Goal: Check status: Check status

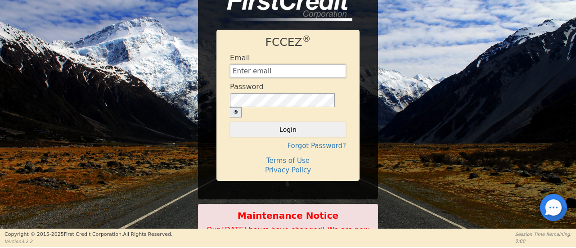
type input "[EMAIL_ADDRESS][DOMAIN_NAME]"
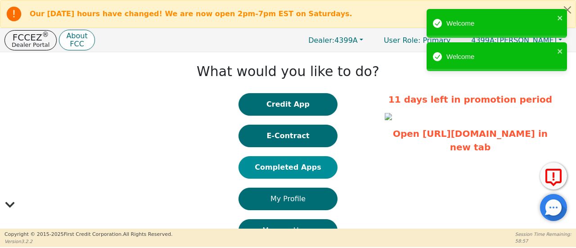
click at [280, 163] on button "Completed Apps" at bounding box center [287, 167] width 99 height 22
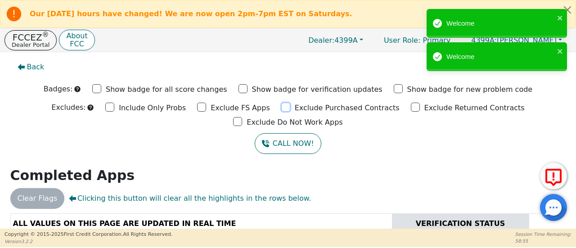
click at [281, 108] on input "Exclude Purchased Contracts" at bounding box center [285, 107] width 9 height 9
checkbox input "true"
click at [197, 108] on input "Exclude FS Apps" at bounding box center [201, 107] width 9 height 9
checkbox input "true"
click at [411, 107] on input "Exclude Returned Contracts" at bounding box center [415, 107] width 9 height 9
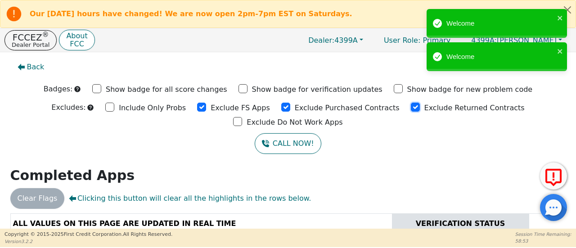
checkbox input "true"
click at [242, 117] on input "Exclude Do Not Work Apps" at bounding box center [237, 121] width 9 height 9
checkbox input "true"
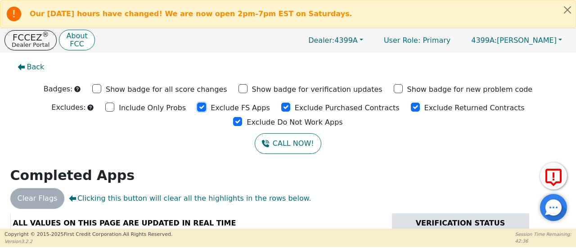
click at [197, 107] on input "Exclude FS Apps" at bounding box center [201, 107] width 9 height 9
checkbox input "true"
click at [281, 108] on input "Exclude Purchased Contracts" at bounding box center [285, 107] width 9 height 9
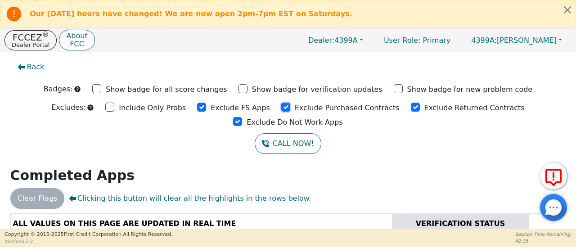
checkbox input "true"
click at [411, 107] on input "Exclude Returned Contracts" at bounding box center [415, 107] width 9 height 9
checkbox input "true"
click at [242, 117] on input "Exclude Do Not Work Apps" at bounding box center [237, 121] width 9 height 9
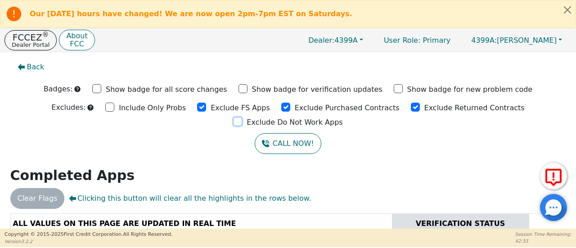
click at [242, 117] on input "Exclude Do Not Work Apps" at bounding box center [237, 121] width 9 height 9
checkbox input "true"
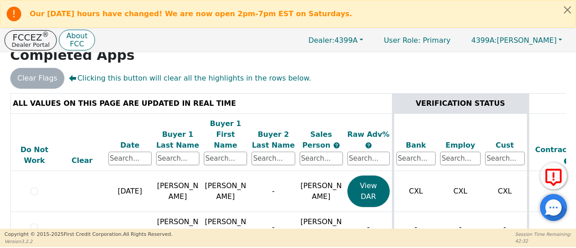
scroll to position [5, 0]
